Goal: Find specific page/section: Find specific page/section

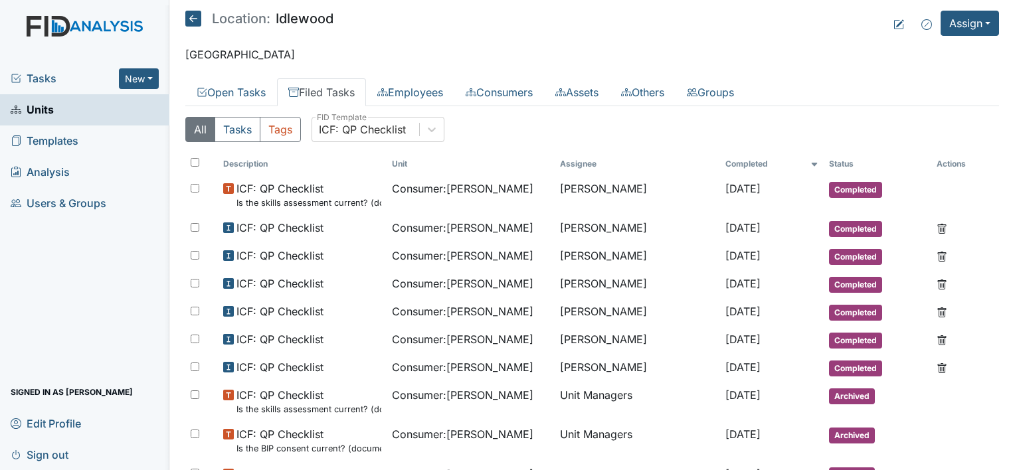
click at [37, 109] on span "Units" at bounding box center [32, 110] width 43 height 21
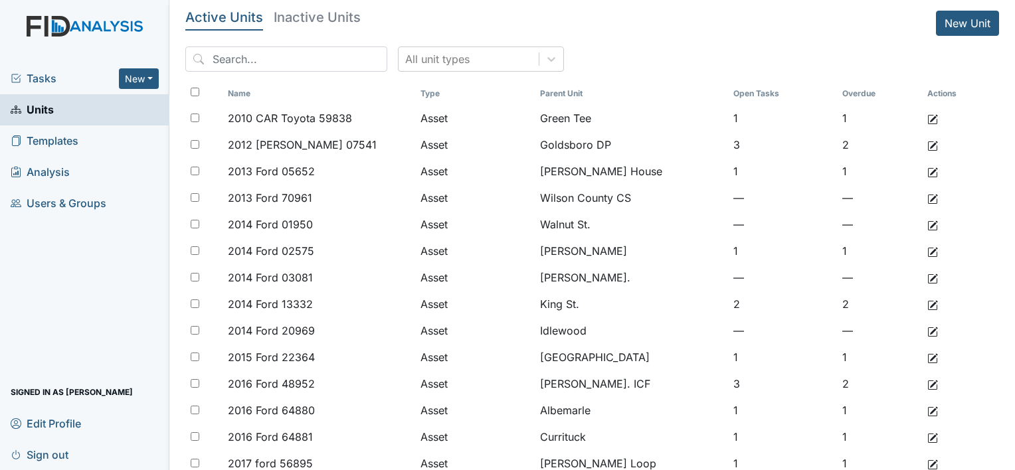
click at [52, 105] on span "Units" at bounding box center [32, 110] width 43 height 21
